Goal: Find specific page/section: Find specific page/section

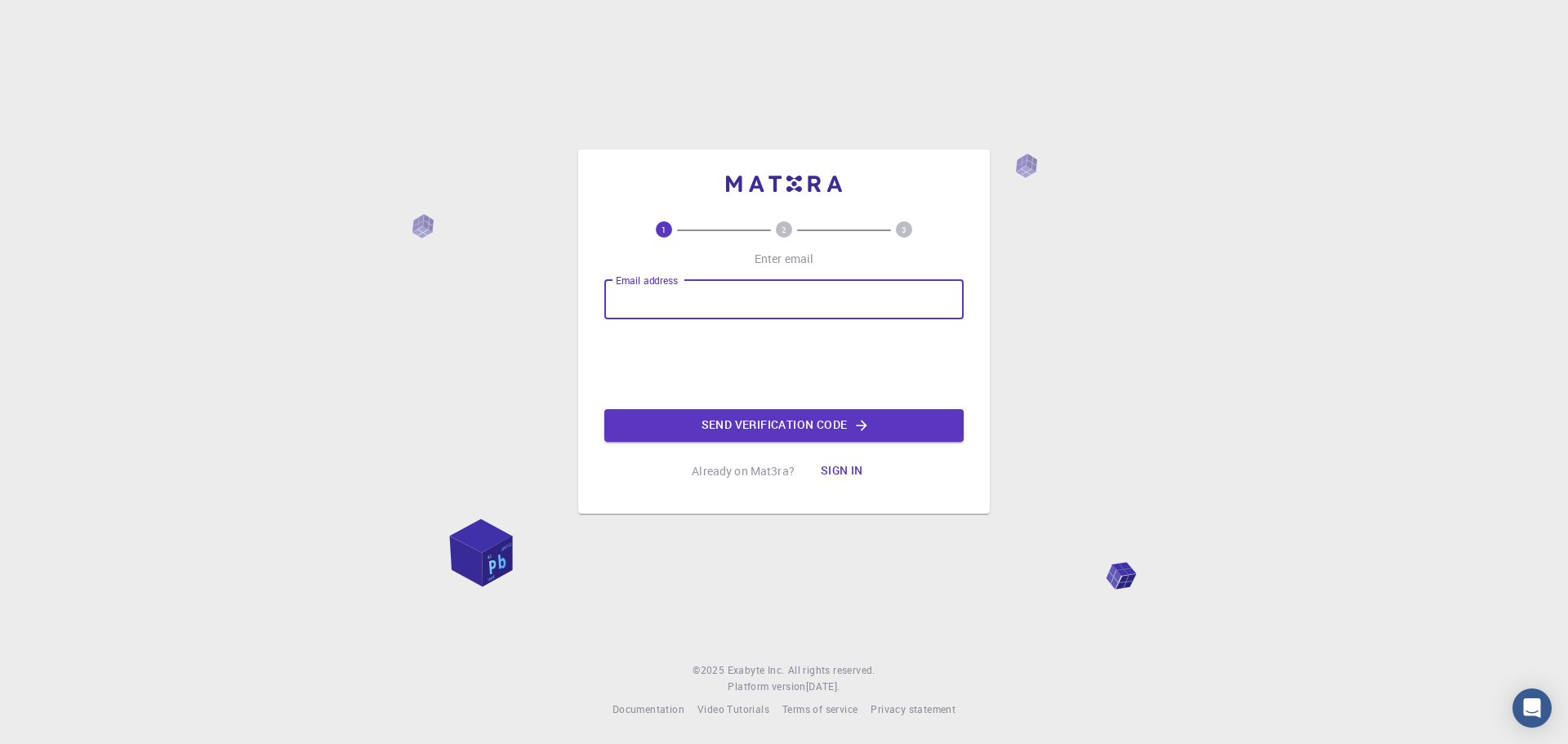
click at [766, 297] on input "Email address" at bounding box center [784, 299] width 359 height 39
type input "[EMAIL_ADDRESS][DOMAIN_NAME]"
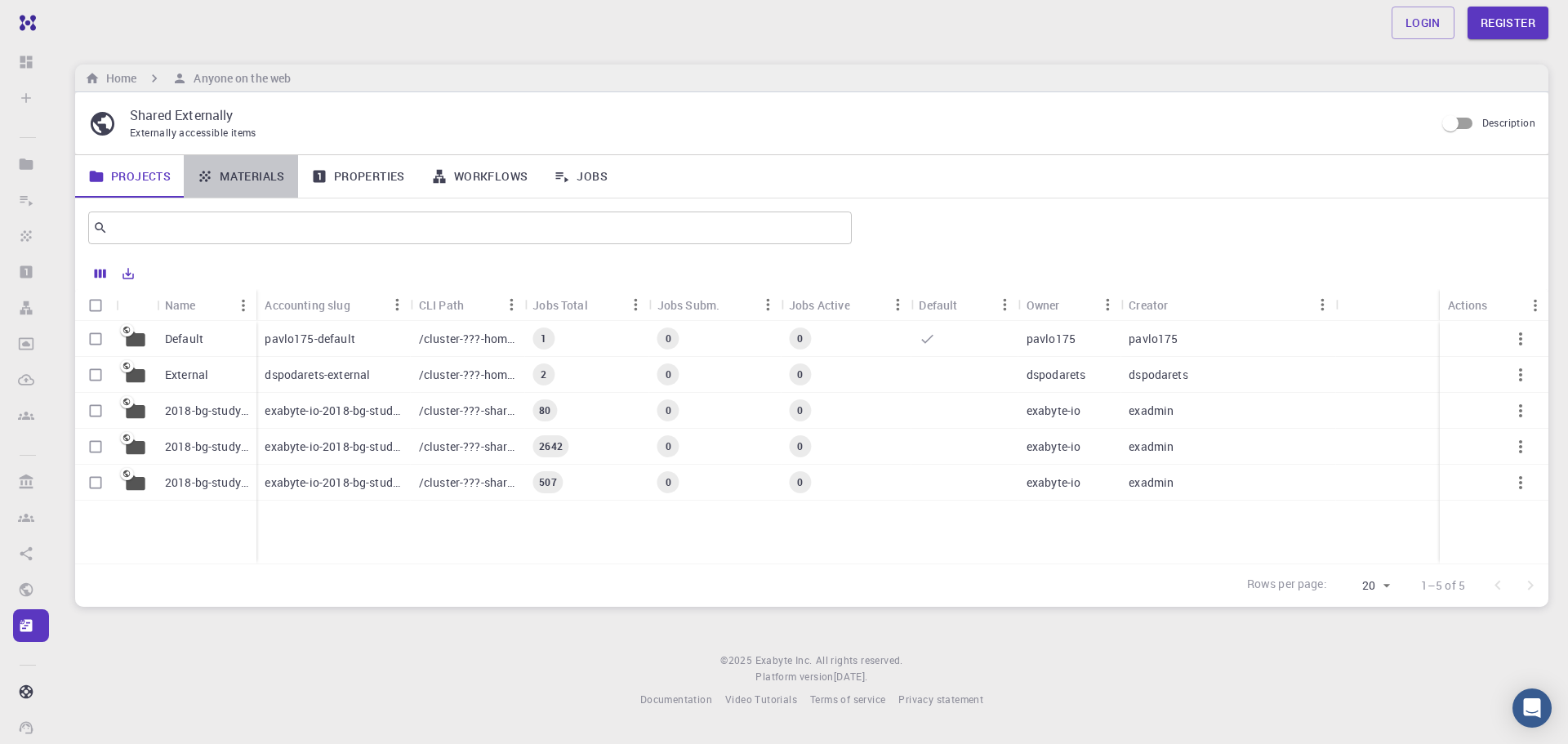
click at [260, 174] on link "Materials" at bounding box center [241, 176] width 114 height 43
